Goal: Task Accomplishment & Management: Use online tool/utility

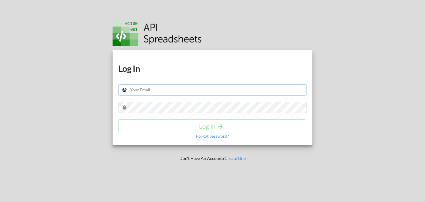
click at [140, 89] on input "text" at bounding box center [212, 89] width 188 height 11
type input "nhillstead@gmail.com"
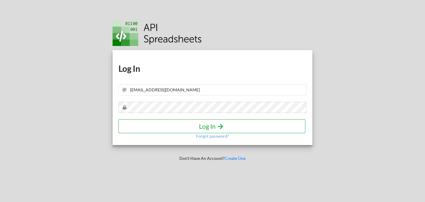
click at [154, 127] on h4 "Log In" at bounding box center [212, 126] width 174 height 7
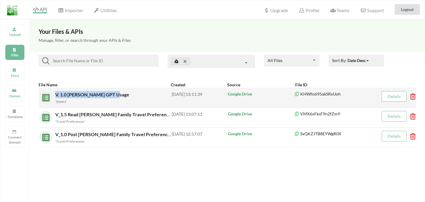
drag, startPoint x: 117, startPoint y: 95, endPoint x: 55, endPoint y: 96, distance: 61.7
click at [55, 96] on div "V. 1.0 Hillstead GPT Usage 'Sheet1'" at bounding box center [113, 97] width 116 height 13
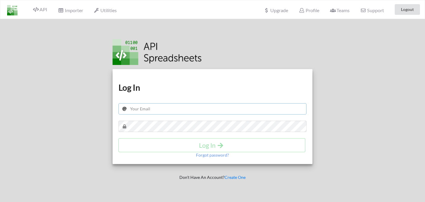
click at [150, 111] on input "text" at bounding box center [212, 108] width 188 height 11
type input "nhillstead@gmail.com"
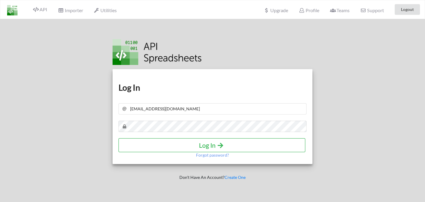
click at [152, 150] on button "Log In" at bounding box center [211, 145] width 187 height 14
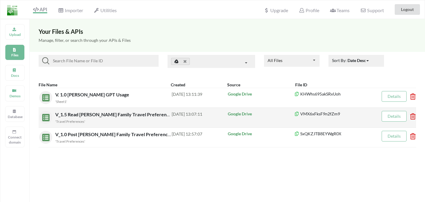
click at [394, 118] on link "Details" at bounding box center [393, 116] width 13 height 5
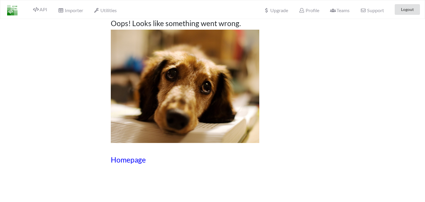
click at [122, 159] on h3 "Homepage" at bounding box center [213, 160] width 204 height 9
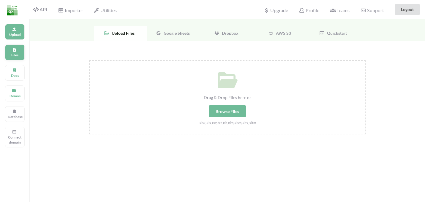
click at [8, 49] on div "Files" at bounding box center [15, 53] width 20 height 16
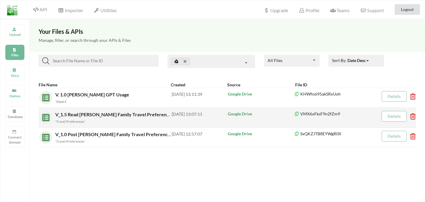
click at [82, 114] on span "V_1.5 Read [PERSON_NAME] Family Travel Preferences to" at bounding box center [117, 115] width 125 height 6
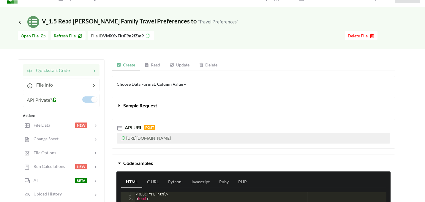
scroll to position [14, 0]
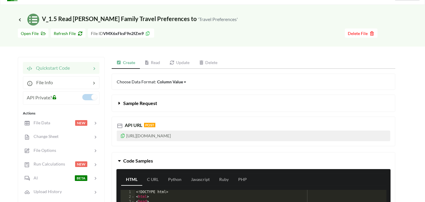
click at [145, 137] on p "[URL][DOMAIN_NAME]" at bounding box center [253, 136] width 273 height 11
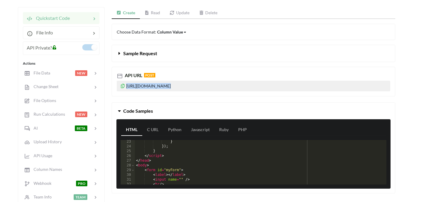
scroll to position [50, 0]
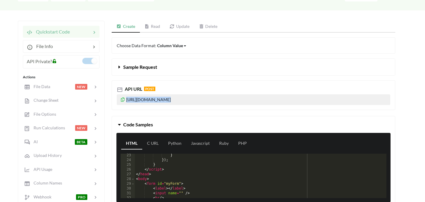
click at [118, 65] on icon at bounding box center [120, 66] width 6 height 5
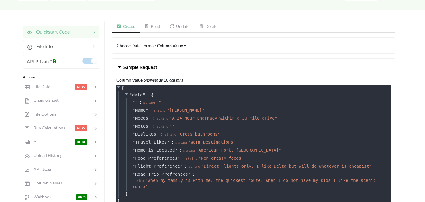
click at [118, 65] on icon at bounding box center [120, 66] width 6 height 5
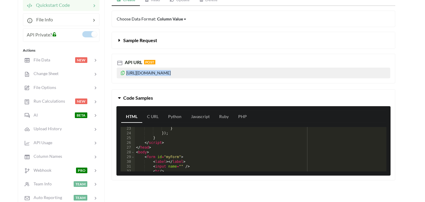
scroll to position [0, 0]
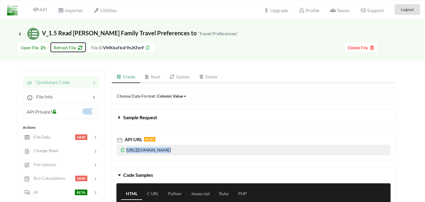
click at [69, 49] on span "Refresh File" at bounding box center [68, 47] width 29 height 5
click at [20, 33] on icon at bounding box center [19, 33] width 5 height 5
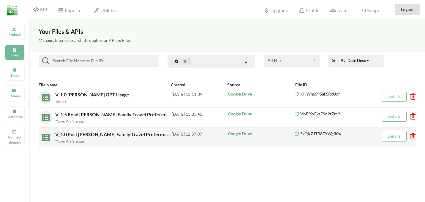
click at [81, 134] on span "V_1.0 Post [PERSON_NAME] Family Travel Preferences" at bounding box center [114, 134] width 118 height 6
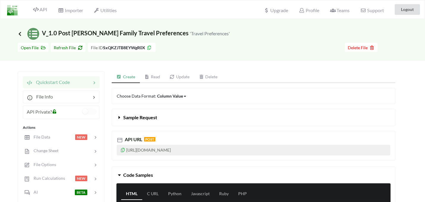
click at [21, 34] on icon at bounding box center [19, 33] width 5 height 5
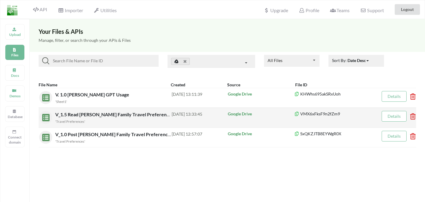
click at [80, 118] on div "V_1.5 Read [PERSON_NAME] Family Travel Preferences to 'Travel Preferences'" at bounding box center [113, 117] width 116 height 13
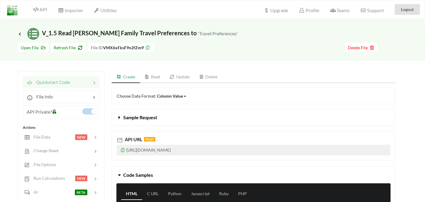
click at [150, 151] on p "[URL][DOMAIN_NAME]" at bounding box center [253, 150] width 273 height 11
copy p "[URL][DOMAIN_NAME]"
